Goal: Transaction & Acquisition: Purchase product/service

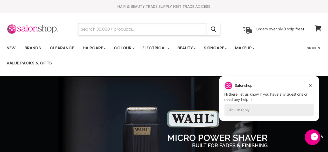
drag, startPoint x: 0, startPoint y: 0, endPoint x: 184, endPoint y: 32, distance: 186.9
click at [184, 32] on input "Search" at bounding box center [142, 29] width 128 height 12
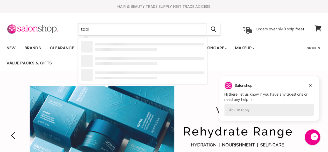
type input "table"
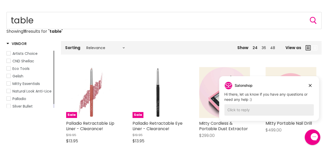
scroll to position [15, 0]
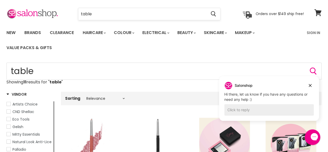
click at [116, 16] on input "table" at bounding box center [142, 14] width 128 height 12
type input "trimmer"
click button "Cancel" at bounding box center [0, 0] width 0 height 0
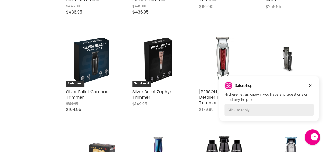
scroll to position [197, 0]
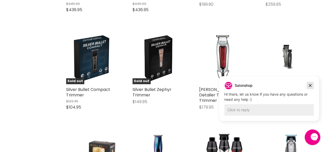
click at [314, 87] on button "Dismiss campaign" at bounding box center [310, 85] width 7 height 7
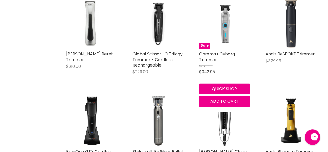
scroll to position [435, 0]
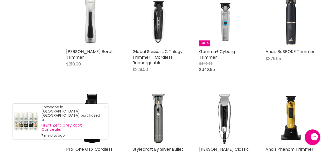
type input "trimmer*"
